Goal: Register for event/course

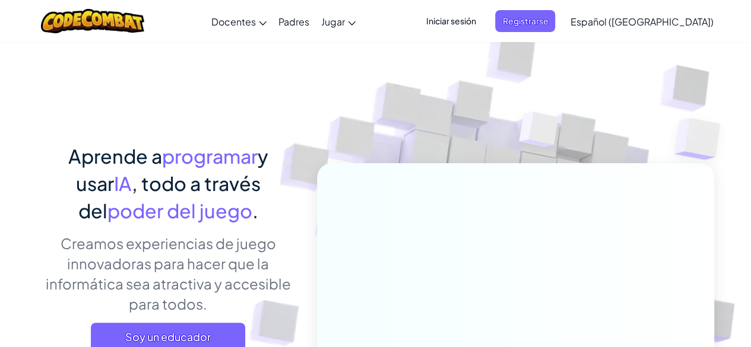
click at [476, 21] on font "Iniciar sesión" at bounding box center [451, 20] width 50 height 11
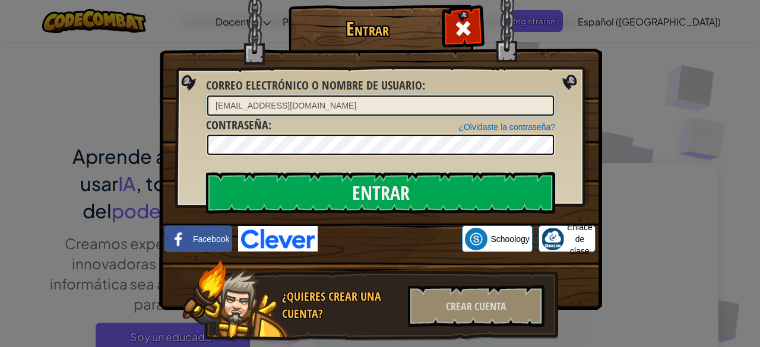
click at [328, 109] on input "lapichulaloca@hotmail.com" at bounding box center [380, 106] width 347 height 20
type input "l"
click at [461, 30] on span at bounding box center [462, 28] width 19 height 19
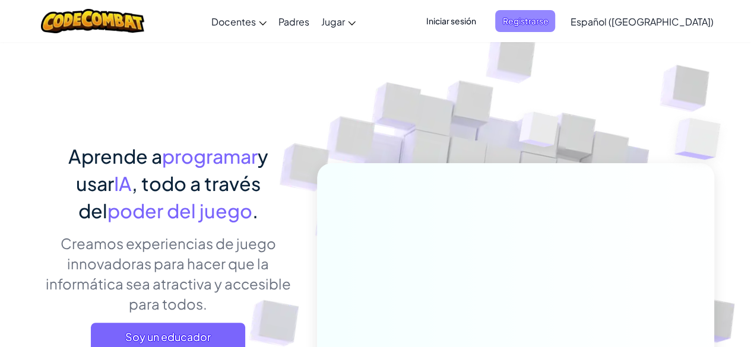
click at [543, 29] on span "Registrarse" at bounding box center [525, 21] width 60 height 22
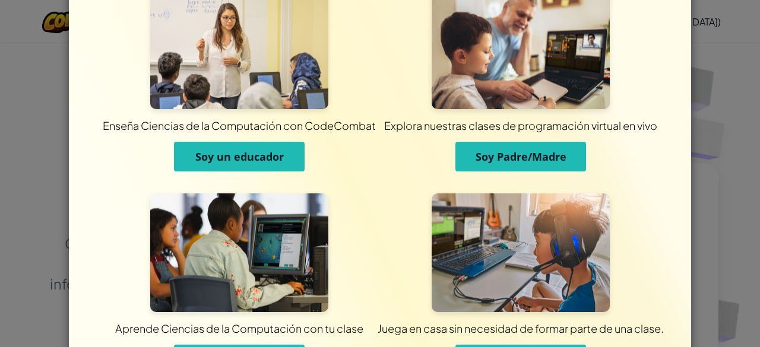
scroll to position [122, 0]
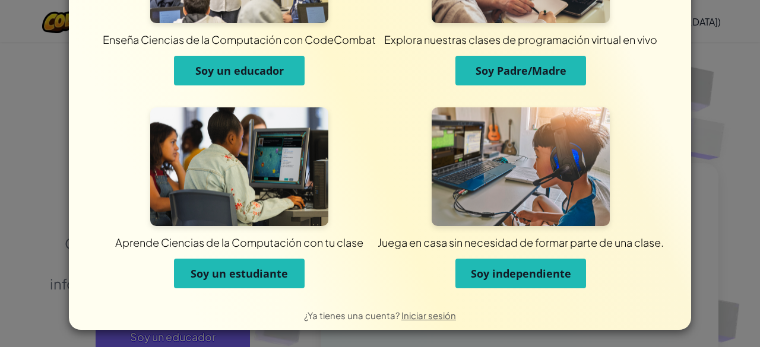
click at [232, 275] on font "Soy un estudiante" at bounding box center [239, 274] width 97 height 14
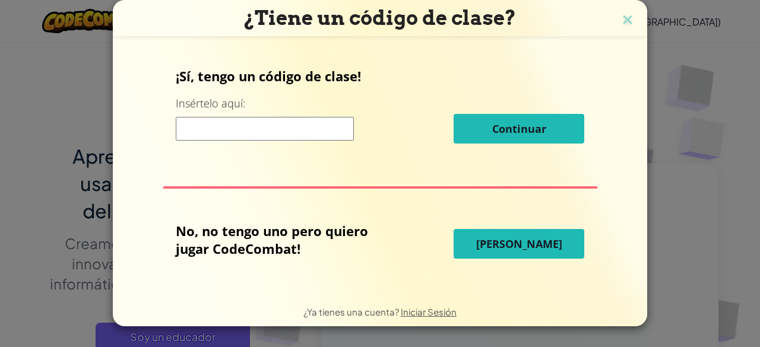
scroll to position [0, 0]
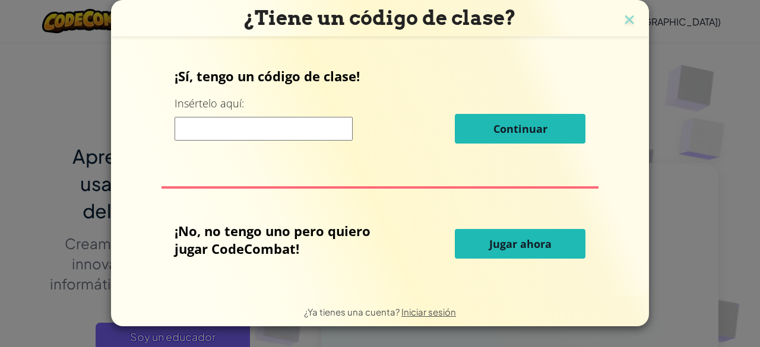
click at [343, 131] on input at bounding box center [264, 129] width 178 height 24
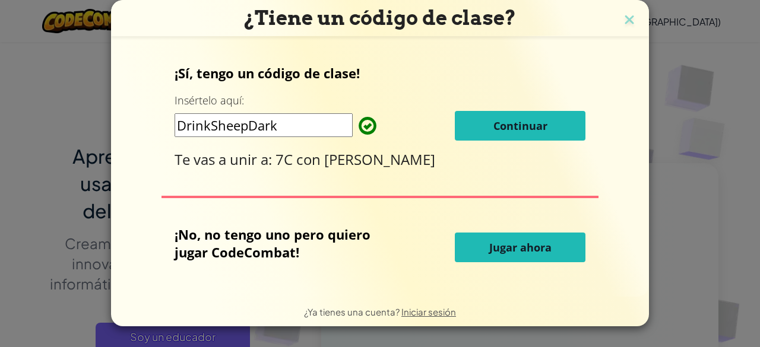
type input "DrinkSheepDark"
click at [496, 126] on font "Continuar" at bounding box center [520, 126] width 54 height 14
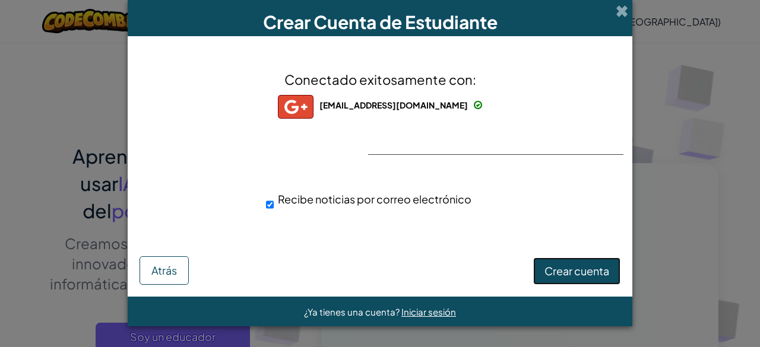
click at [559, 274] on font "Crear cuenta" at bounding box center [576, 271] width 65 height 14
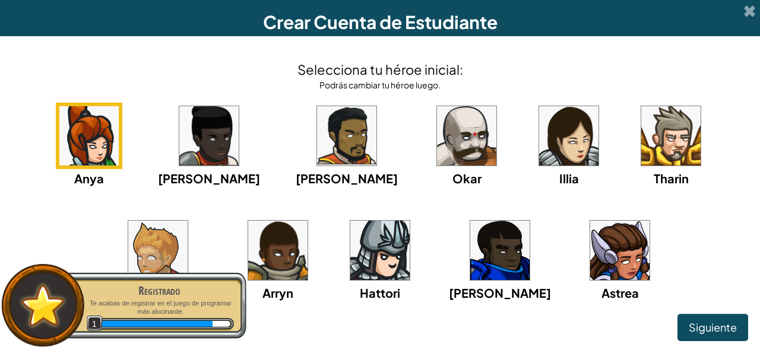
click at [440, 12] on font "Crear Cuenta de Estudiante" at bounding box center [380, 22] width 234 height 23
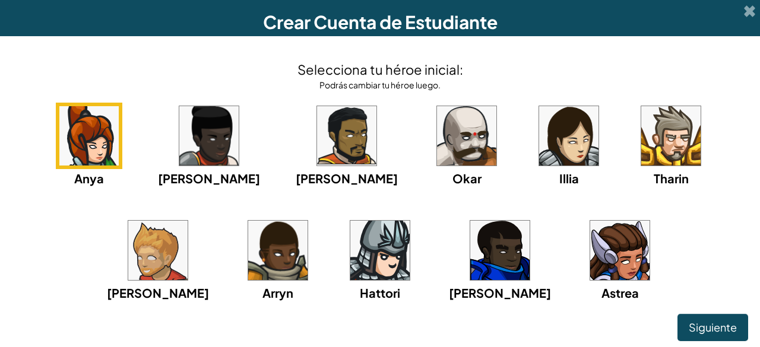
click at [380, 200] on div "Anya Dama Ida Alejandro Okar Illia Tharin Ned Arryn Hattori Gordon Astrea" at bounding box center [380, 217] width 736 height 229
click at [437, 157] on img at bounding box center [466, 135] width 59 height 59
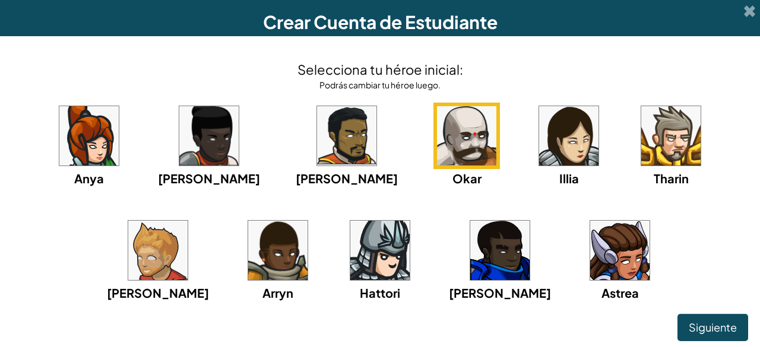
click at [437, 157] on img at bounding box center [466, 135] width 59 height 59
click at [711, 326] on font "Siguiente" at bounding box center [713, 328] width 48 height 14
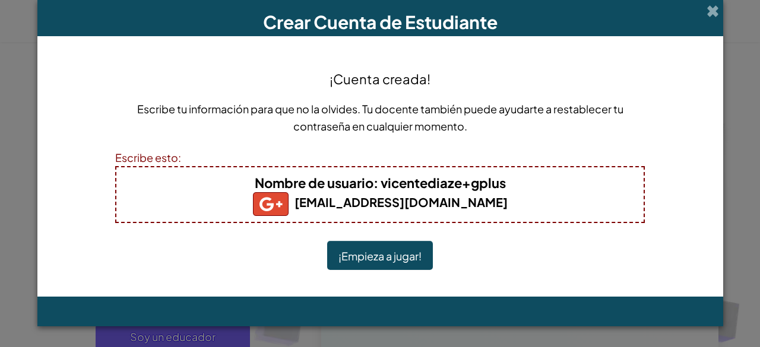
click at [394, 255] on font "¡Empieza a jugar!" at bounding box center [379, 256] width 83 height 14
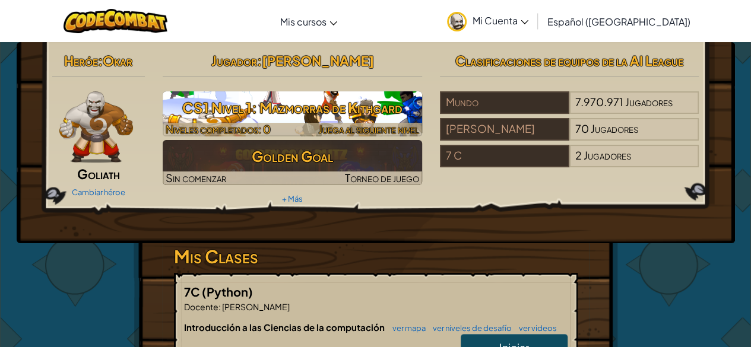
click at [335, 106] on h3 "CS1 Nivel 1: Mazmorras de Kithgard" at bounding box center [292, 107] width 259 height 27
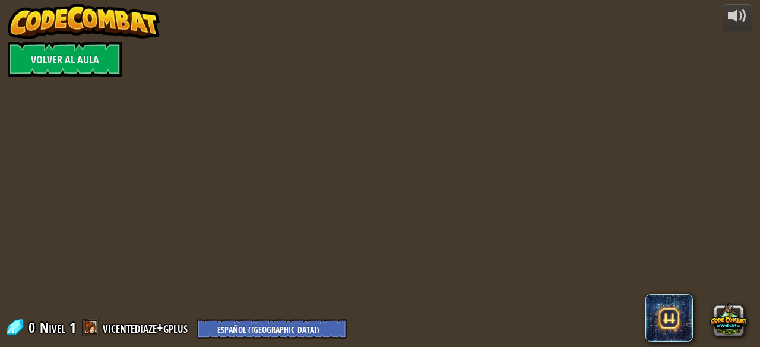
select select "es-419"
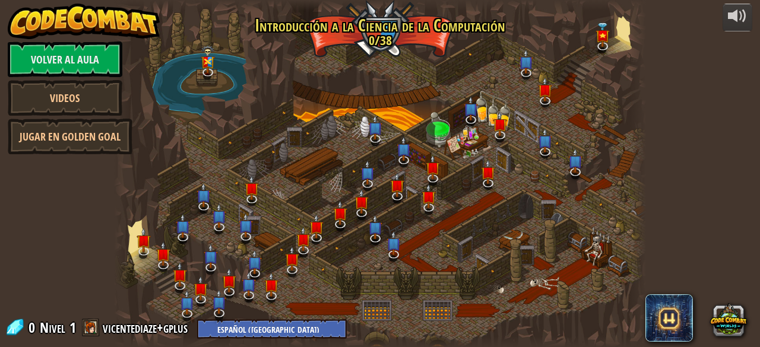
select select "es-419"
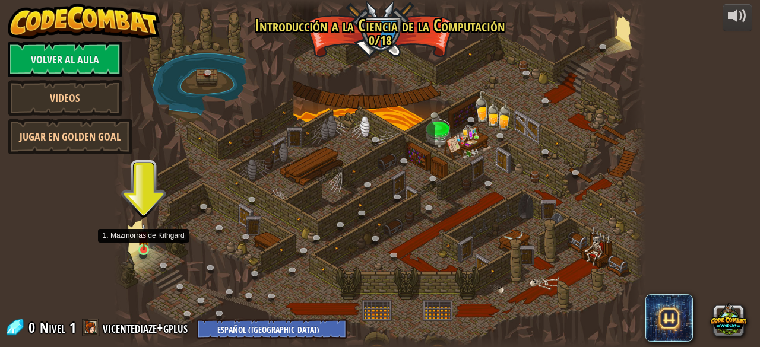
click at [142, 235] on img at bounding box center [144, 236] width 12 height 27
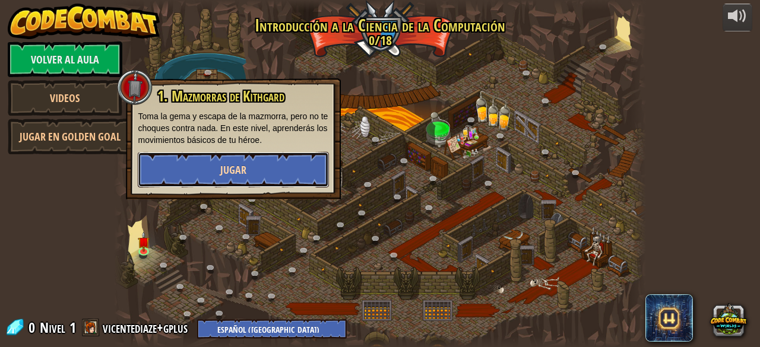
click at [233, 163] on span "Jugar" at bounding box center [233, 170] width 26 height 15
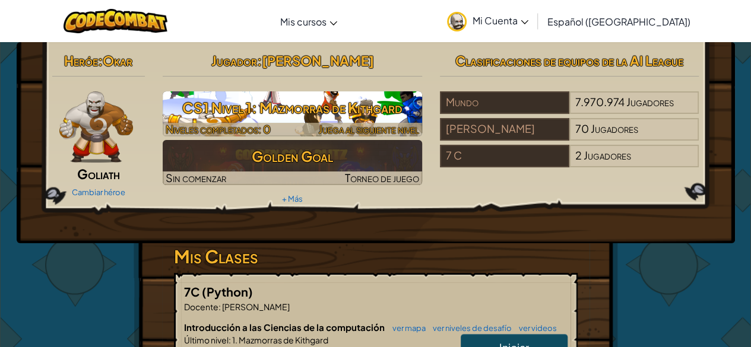
click at [271, 116] on h3 "CS1 Nivel 1: Mazmorras de Kithgard" at bounding box center [292, 107] width 259 height 27
select select "es-419"
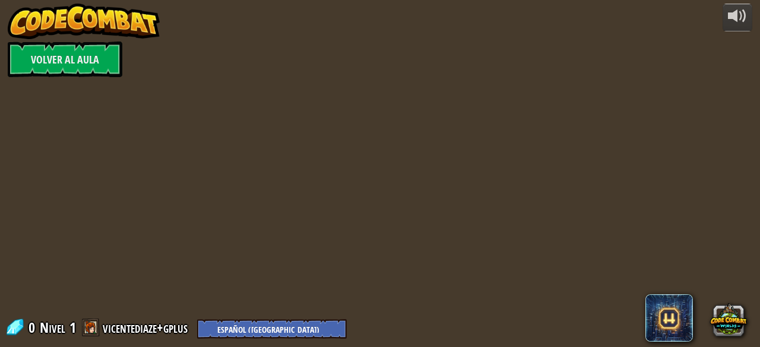
select select "es-419"
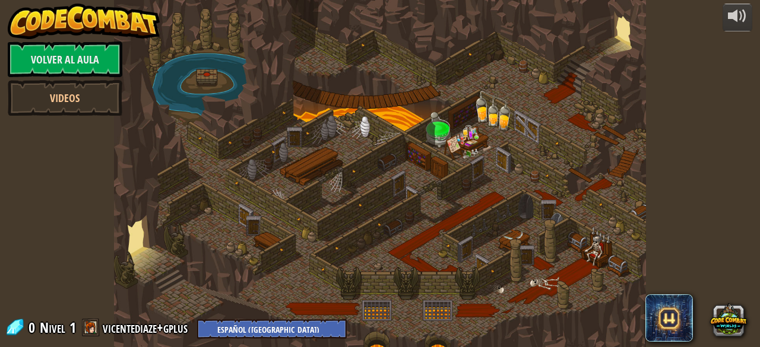
select select "es-419"
